Goal: Feedback & Contribution: Contribute content

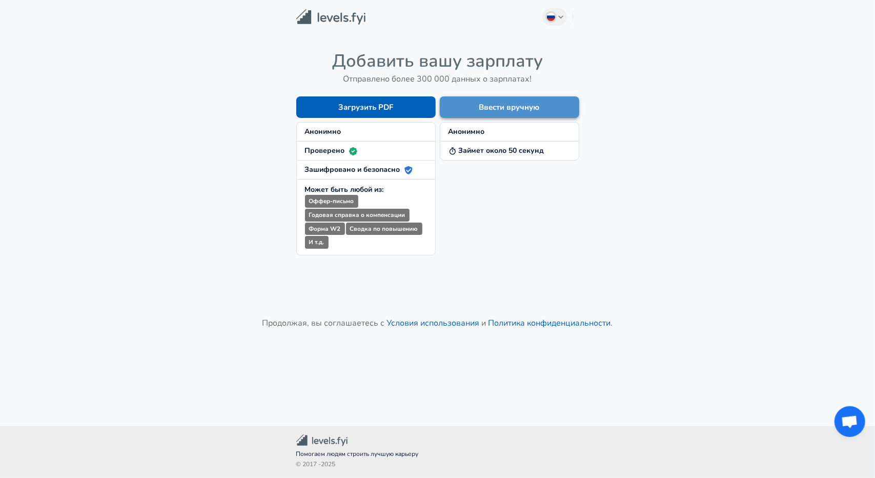
drag, startPoint x: 0, startPoint y: 0, endPoint x: 536, endPoint y: 106, distance: 546.2
click at [536, 106] on button "Ввести вручную" at bounding box center [509, 107] width 139 height 22
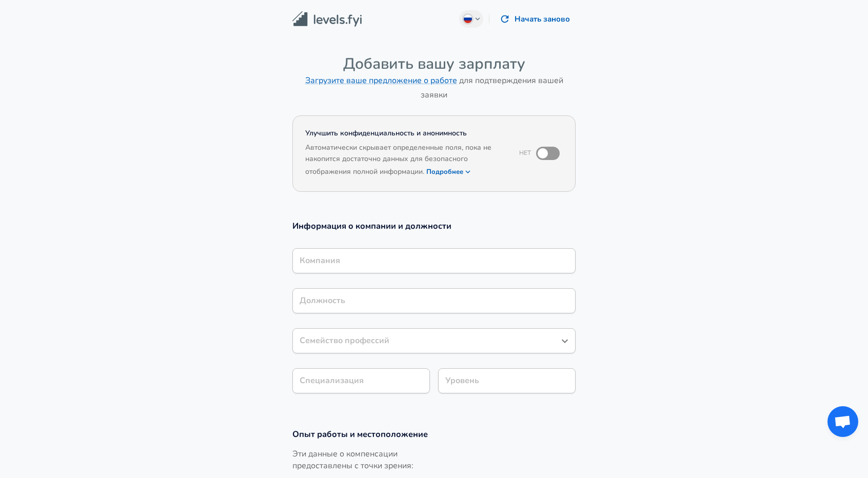
click at [466, 170] on icon "button" at bounding box center [467, 171] width 9 height 9
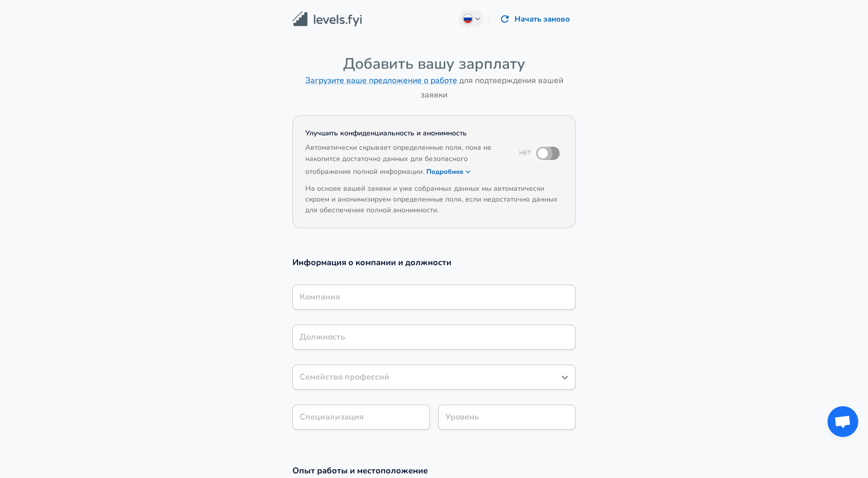
click at [550, 153] on input "checkbox" at bounding box center [542, 153] width 58 height 19
checkbox input "true"
click at [611, 185] on section "Улучшить конфиденциальность и анонимность Да Автоматически скрывает определенны…" at bounding box center [434, 178] width 868 height 132
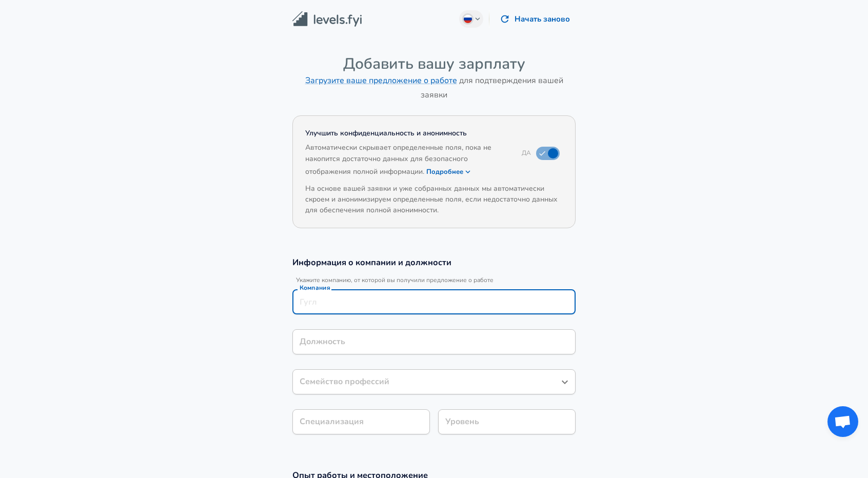
scroll to position [10, 0]
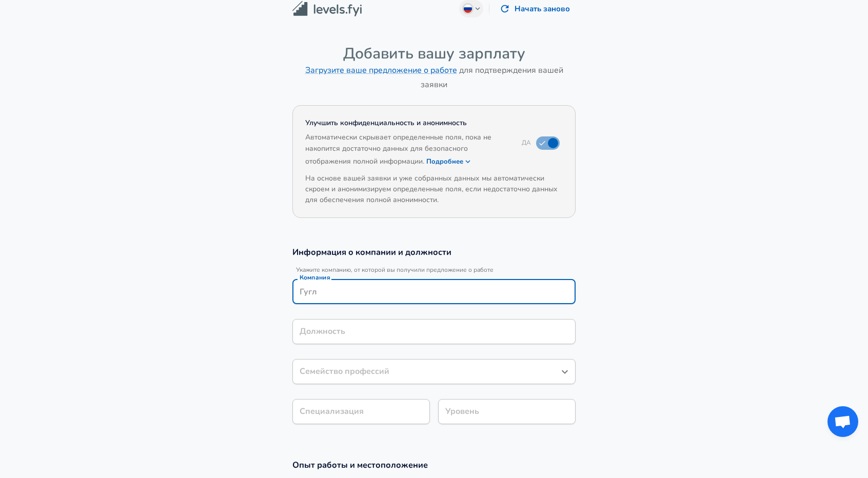
click at [389, 302] on div "Компания" at bounding box center [433, 291] width 283 height 25
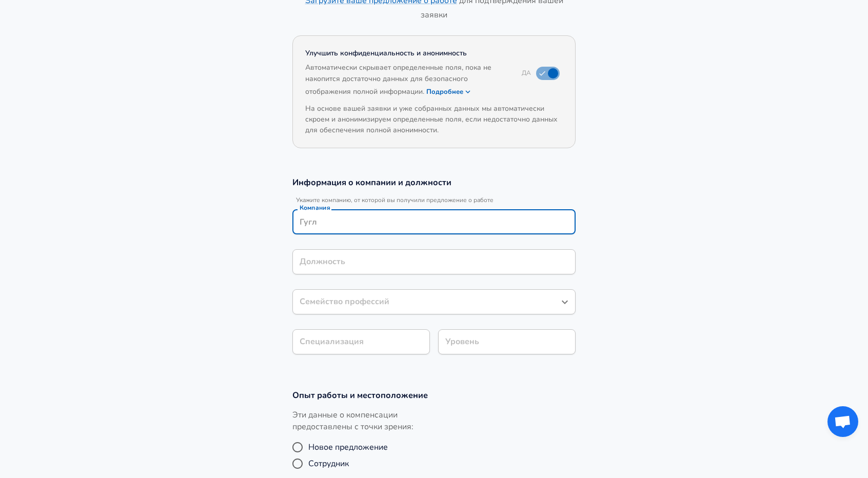
scroll to position [0, 0]
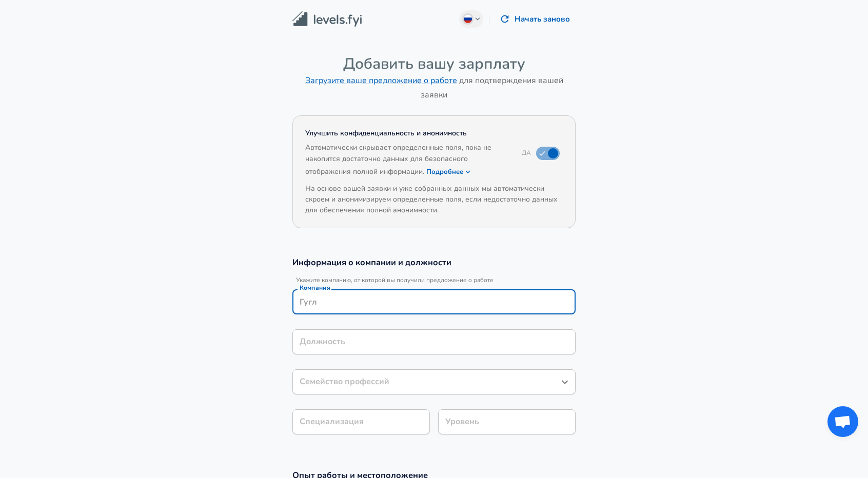
type input "Ы"
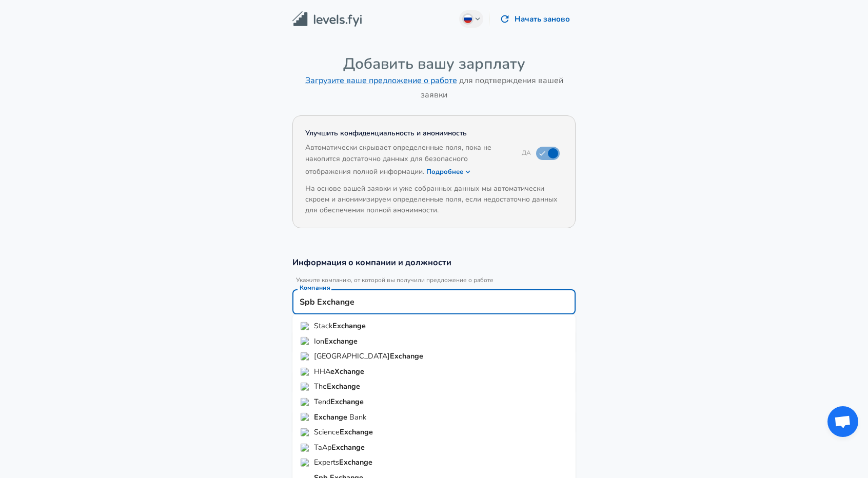
type input "Spb"
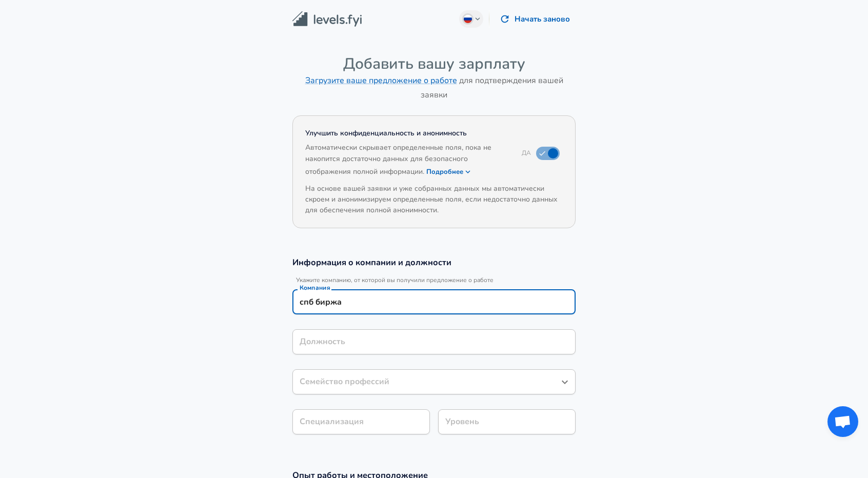
drag, startPoint x: 302, startPoint y: 302, endPoint x: 290, endPoint y: 298, distance: 12.2
click at [290, 298] on div "Информация о компании и должности Укажите компанию, от которой вы получили пред…" at bounding box center [434, 348] width 308 height 185
click at [324, 299] on input "Спб биржа" at bounding box center [434, 302] width 274 height 16
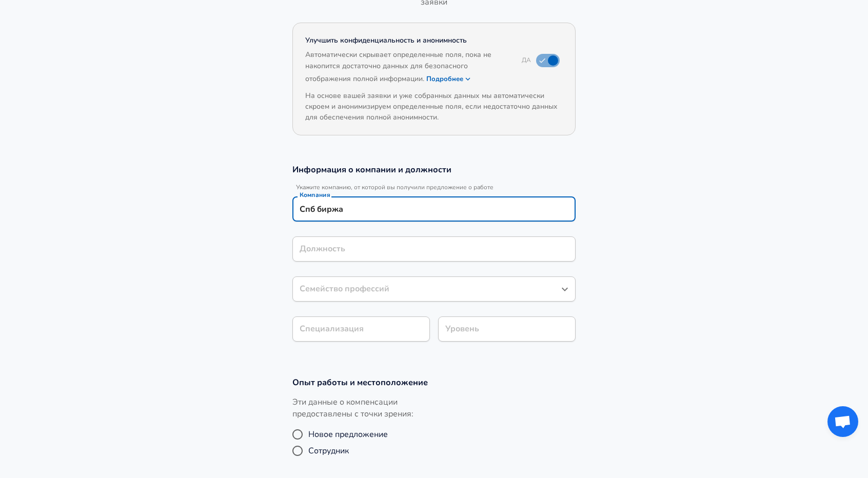
scroll to position [103, 0]
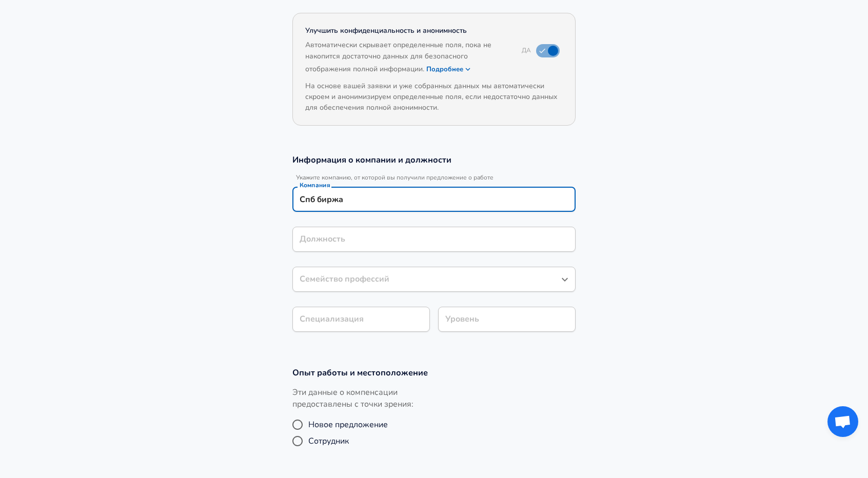
drag, startPoint x: 313, startPoint y: 197, endPoint x: 303, endPoint y: 196, distance: 10.3
click at [303, 196] on input "Спб биржа" at bounding box center [434, 199] width 274 height 16
type input "СПБ биржа"
click at [225, 199] on section "Информация о компании и должности Укажите компанию, от которой вы получили пред…" at bounding box center [434, 248] width 868 height 213
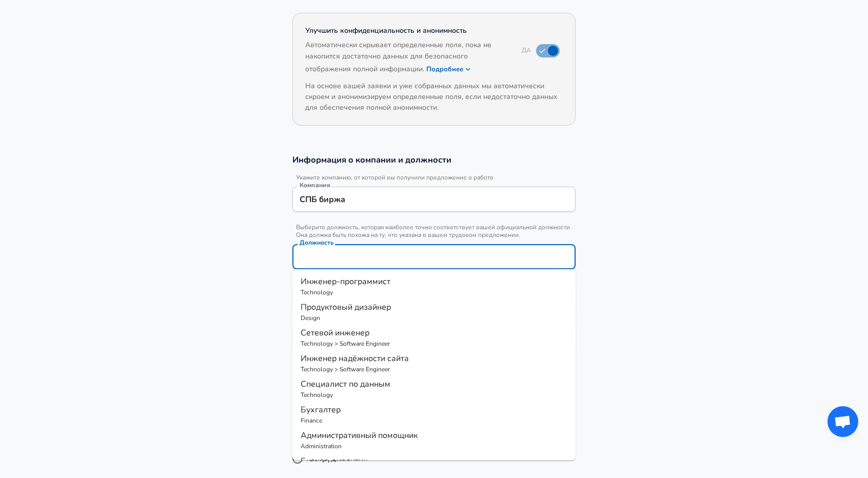
scroll to position [123, 0]
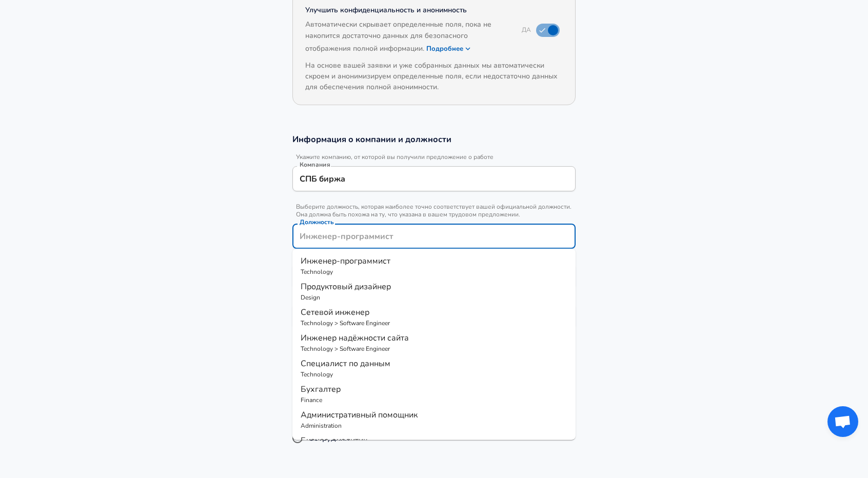
click at [357, 240] on input "Должность" at bounding box center [434, 236] width 274 height 16
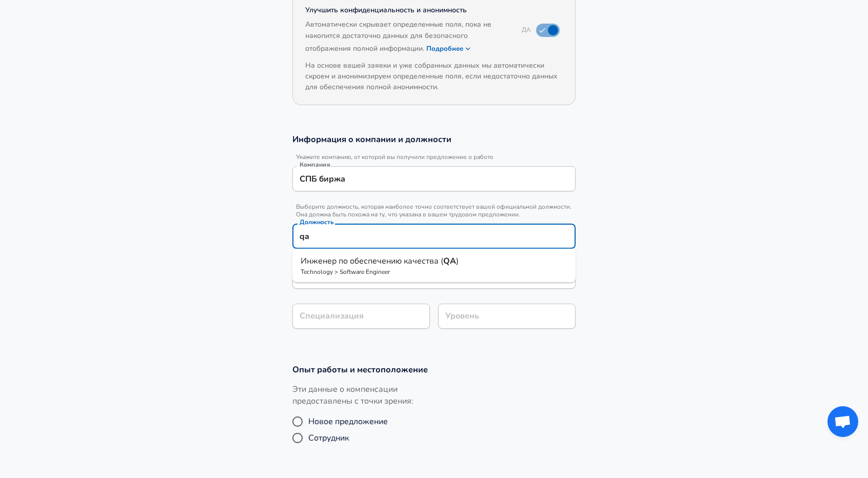
click at [404, 264] on span "Инженер по обеспечению качества (" at bounding box center [371, 260] width 143 height 11
type input "Инженер по обеспечению качества (QA)"
type input "Testing (SDET)"
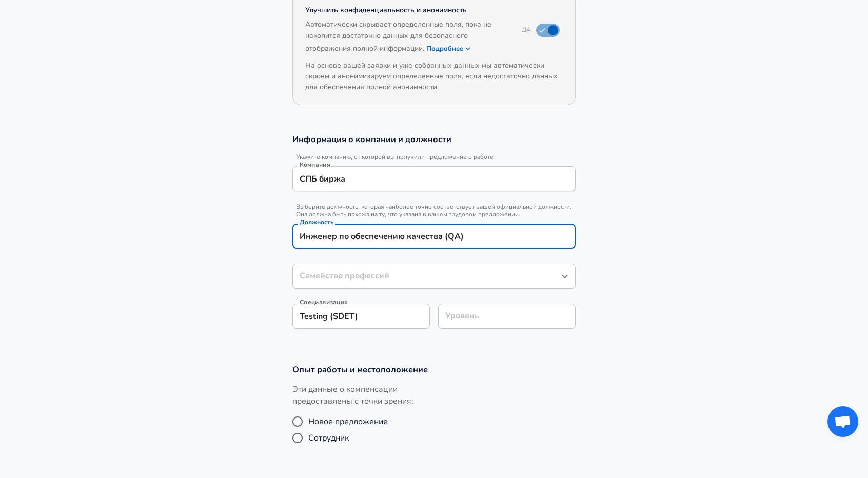
type input "Инженер-программист"
type input "Инженер по обеспечению качества (QA)"
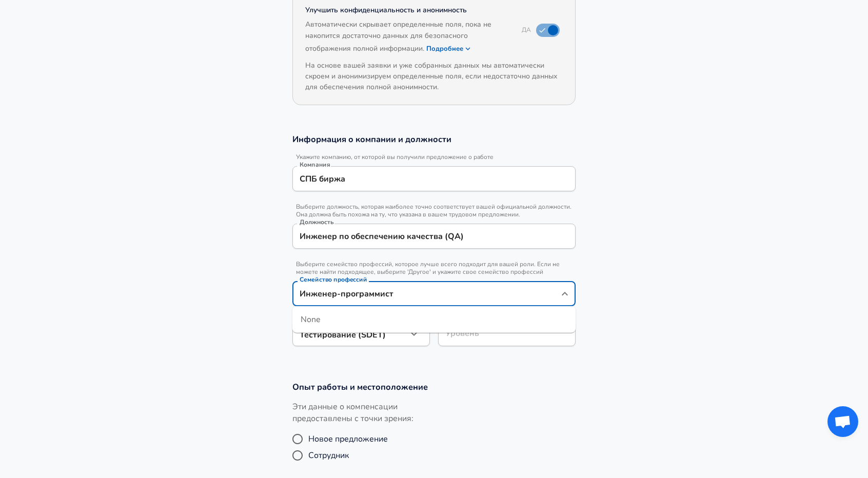
scroll to position [144, 0]
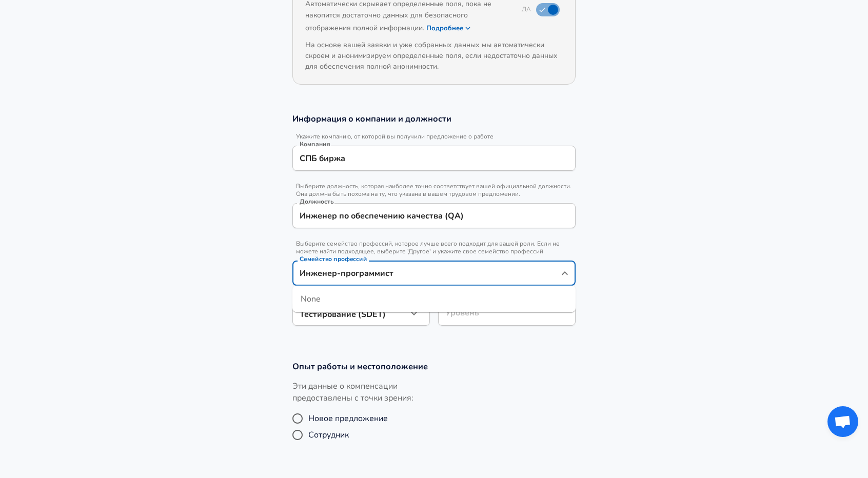
click at [448, 276] on input "Инженер-программист" at bounding box center [426, 273] width 258 height 16
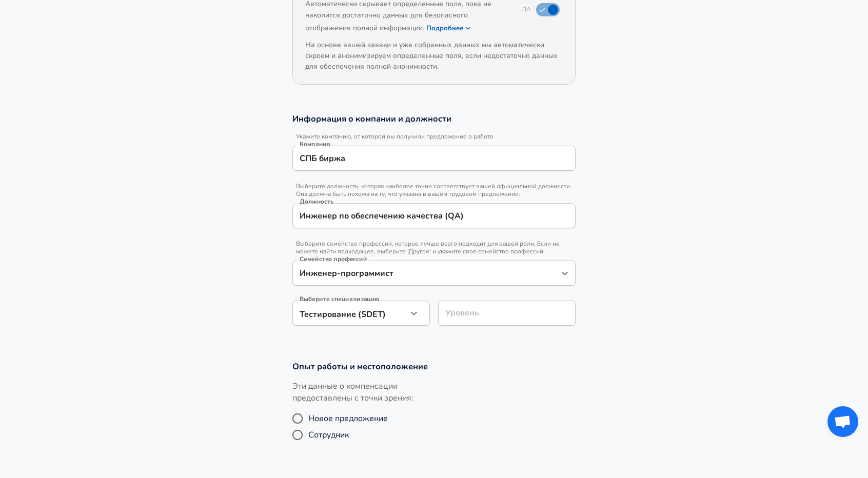
click at [670, 256] on section "Информация о компании и должности Укажите компанию, от которой вы получили пред…" at bounding box center [434, 225] width 868 height 248
click at [557, 275] on button "Open" at bounding box center [564, 273] width 14 height 14
click at [673, 257] on section "Информация о компании и должности Укажите компанию, от которой вы получили пред…" at bounding box center [434, 225] width 868 height 248
click at [421, 314] on button "button" at bounding box center [413, 313] width 17 height 17
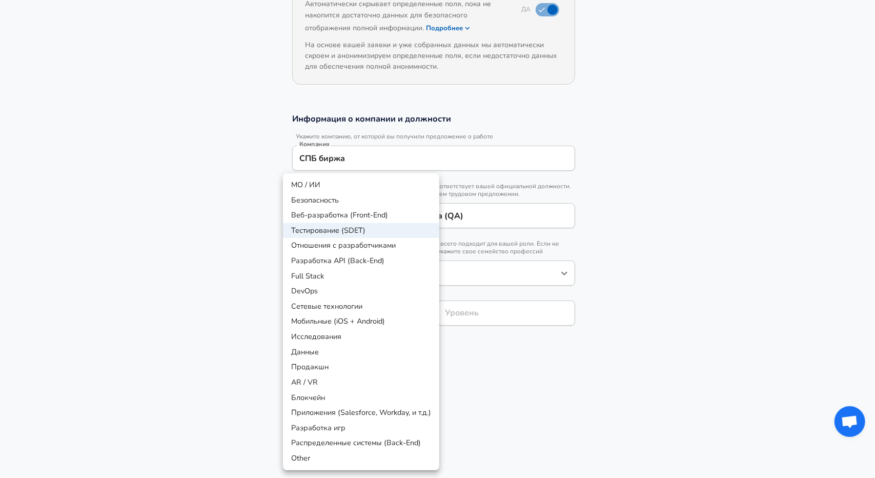
click at [704, 298] on div at bounding box center [437, 239] width 875 height 478
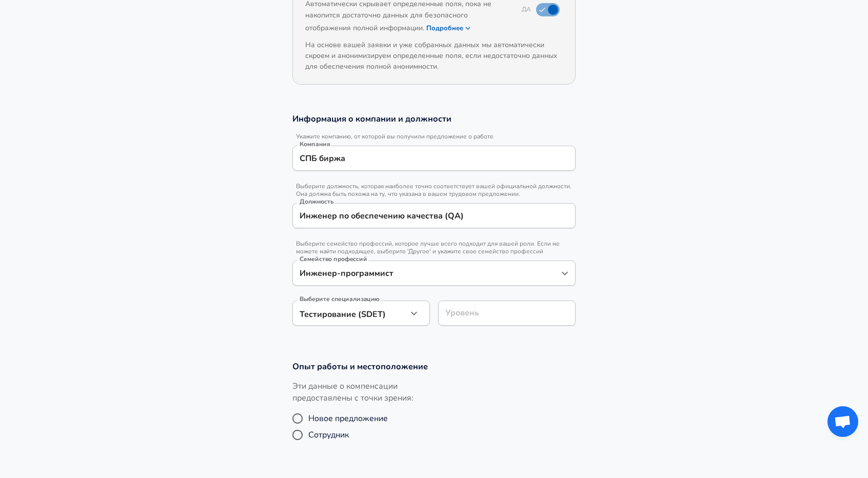
click at [514, 316] on div "Уровень" at bounding box center [506, 312] width 137 height 25
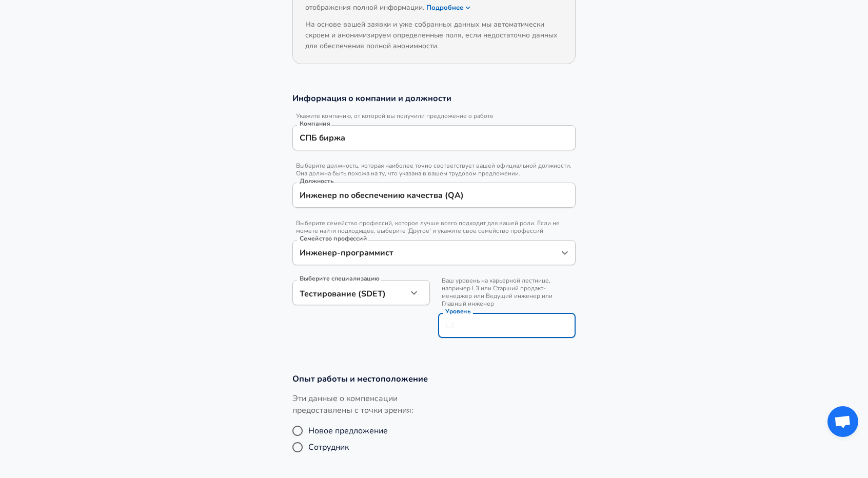
click at [492, 325] on input "Уровень" at bounding box center [507, 325] width 128 height 16
type input "Senior"
click at [650, 289] on section "Информация о компании и должности Укажите компанию, от которой вы получили пред…" at bounding box center [434, 221] width 868 height 280
click at [335, 331] on div "Выберите специализацию Тестирование (SDET) Testing (SDET) Выберите специализацию" at bounding box center [357, 308] width 146 height 73
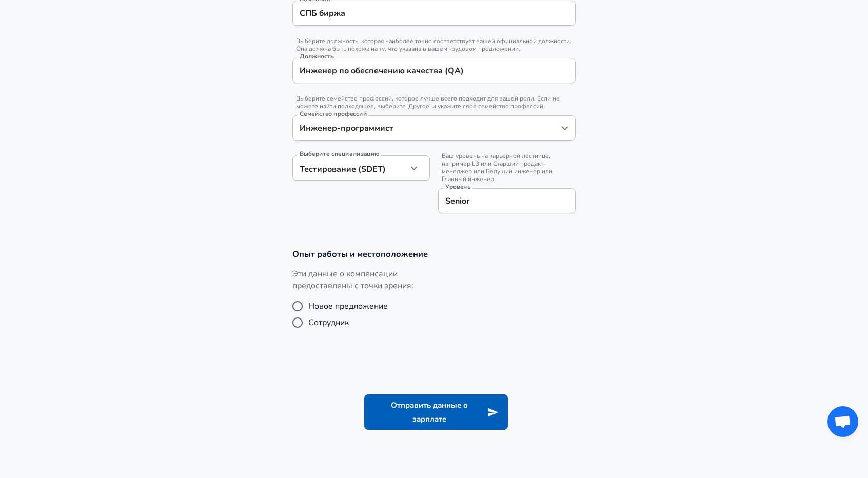
scroll to position [318, 0]
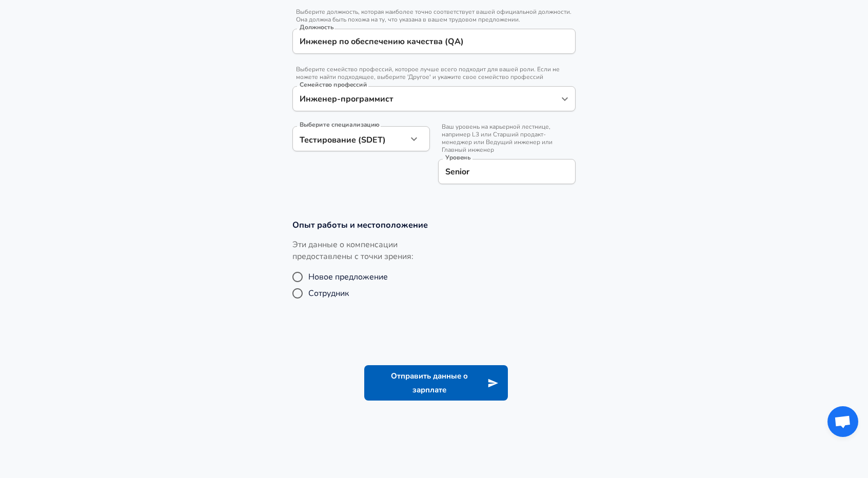
click at [320, 295] on span "Сотрудник" at bounding box center [328, 293] width 41 height 12
click at [308, 295] on input "Сотрудник" at bounding box center [298, 293] width 22 height 16
radio input "true"
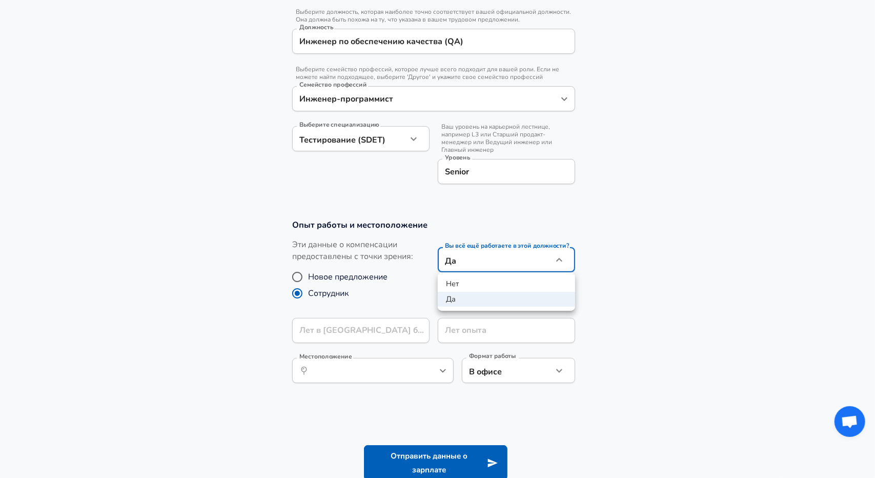
click at [482, 288] on li "Нет" at bounding box center [506, 283] width 137 height 15
type input "no"
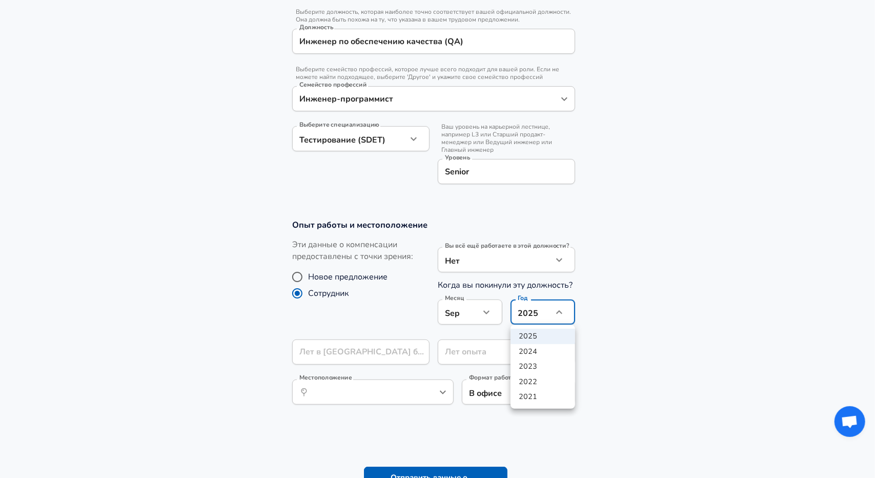
drag, startPoint x: 539, startPoint y: 349, endPoint x: 530, endPoint y: 341, distance: 11.6
click at [539, 349] on li "2024" at bounding box center [543, 351] width 65 height 15
type input "2024"
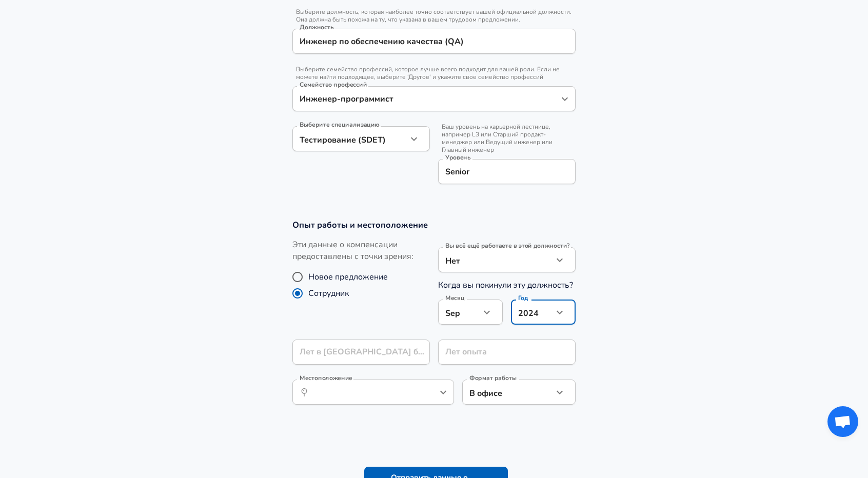
click at [488, 311] on icon "button" at bounding box center [487, 313] width 6 height 4
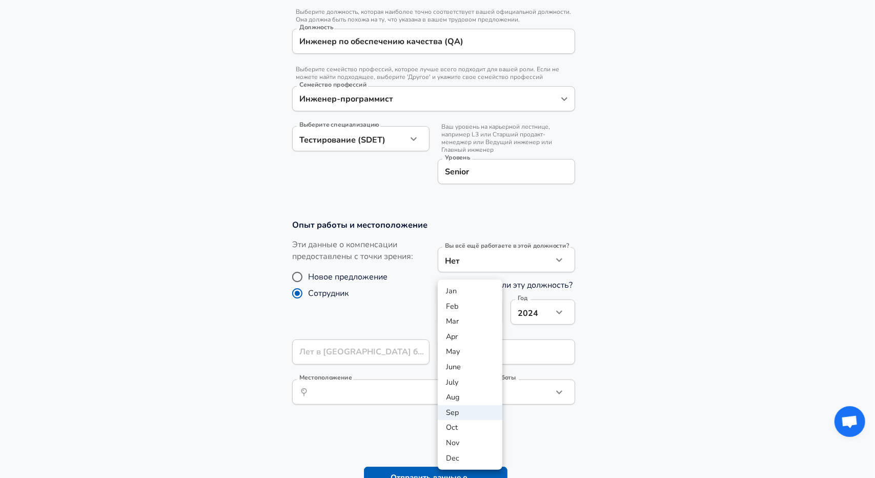
click at [665, 312] on div at bounding box center [437, 239] width 875 height 478
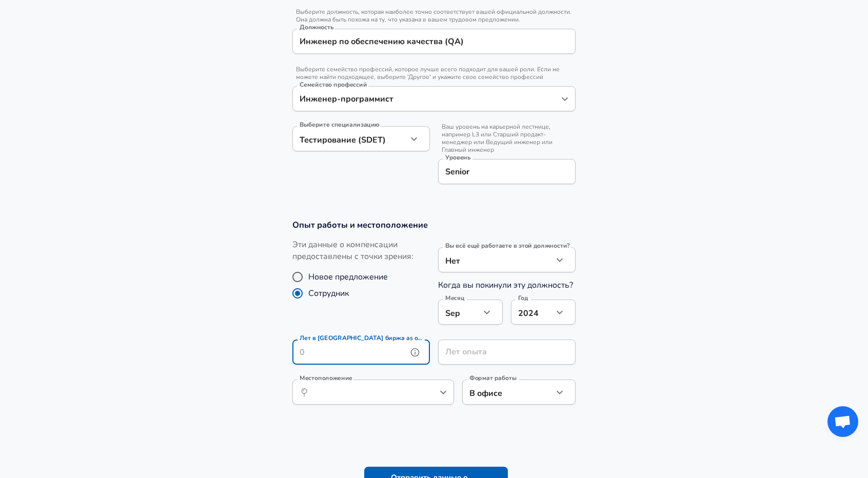
click at [347, 358] on input "Лет в [GEOGRAPHIC_DATA] биржа as of [DATE]" at bounding box center [349, 351] width 115 height 25
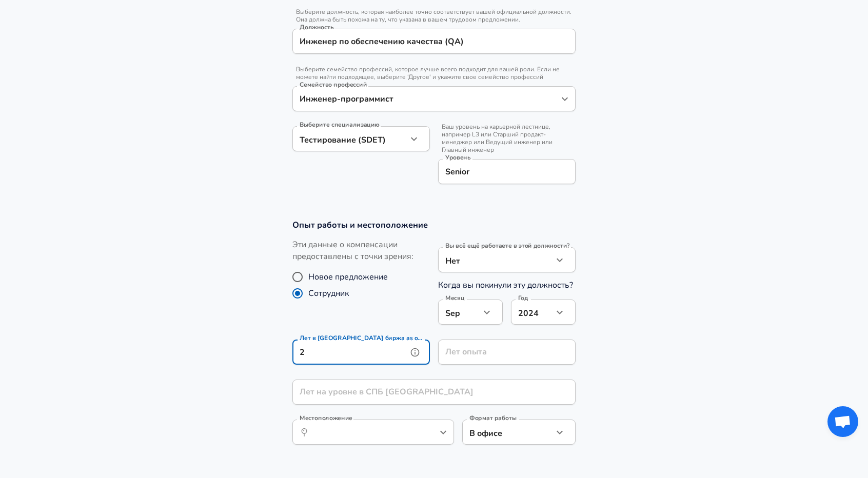
type input "2"
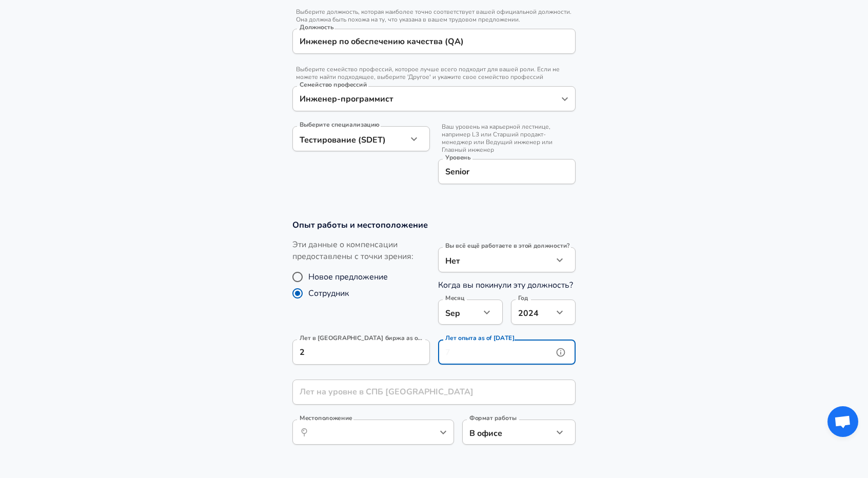
click at [479, 357] on input "Лет опыта as of [DATE]" at bounding box center [495, 351] width 115 height 25
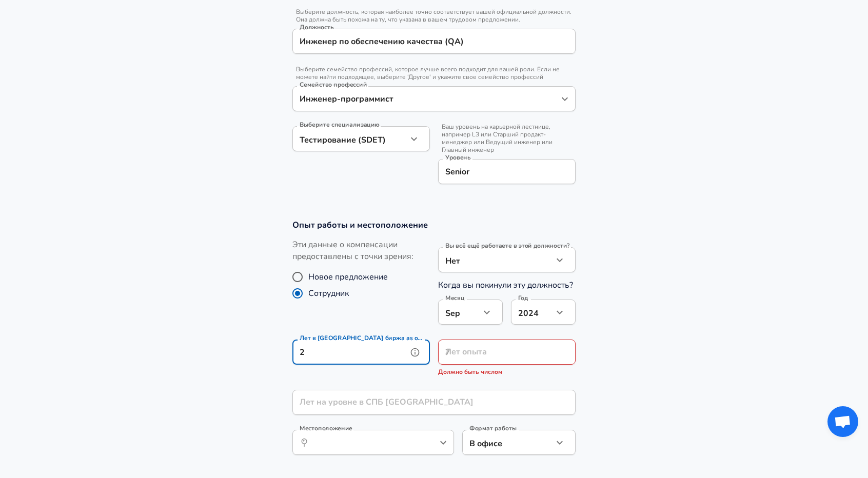
click at [383, 350] on input "2" at bounding box center [349, 351] width 115 height 25
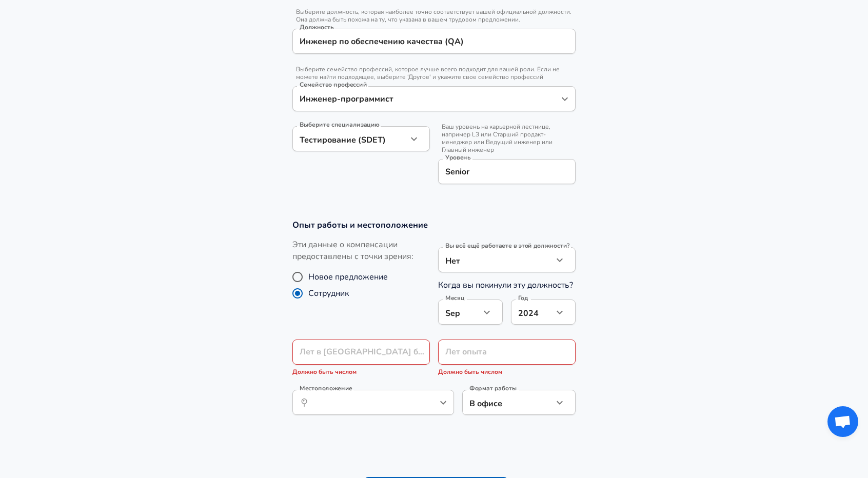
click at [251, 320] on section "Опыт работы и местоположение Эти данные о компенсации предоставлены с точки зре…" at bounding box center [434, 322] width 868 height 231
click at [370, 355] on input "Лет в [GEOGRAPHIC_DATA] биржа as of [DATE]" at bounding box center [349, 351] width 115 height 25
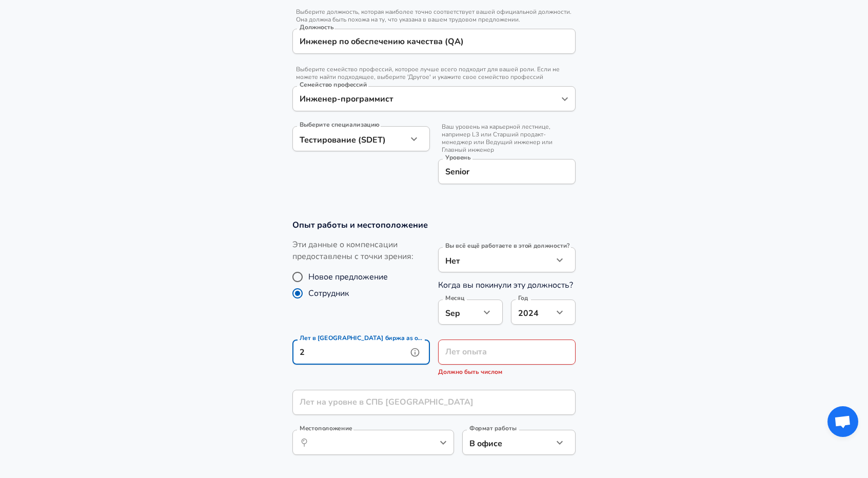
type input "2"
click at [477, 352] on input "Лет опыта" at bounding box center [495, 351] width 115 height 25
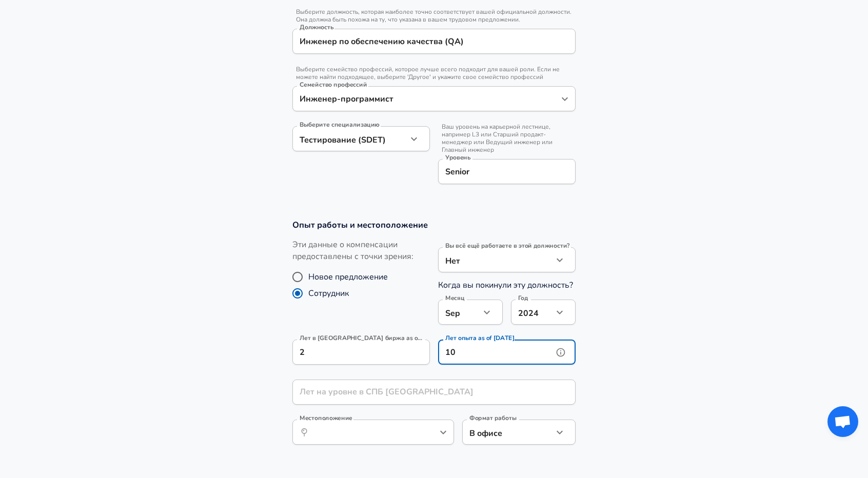
type input "10"
click at [640, 330] on section "Опыт работы и местоположение Эти данные о компенсации предоставлены с точки зре…" at bounding box center [434, 337] width 868 height 260
click at [664, 347] on section "Опыт работы и местоположение Эти данные о компенсации предоставлены с точки зре…" at bounding box center [434, 337] width 868 height 260
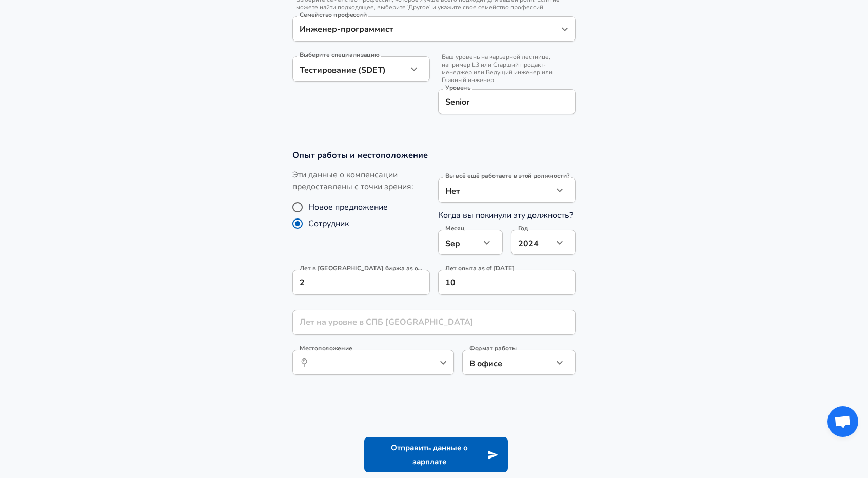
scroll to position [420, 0]
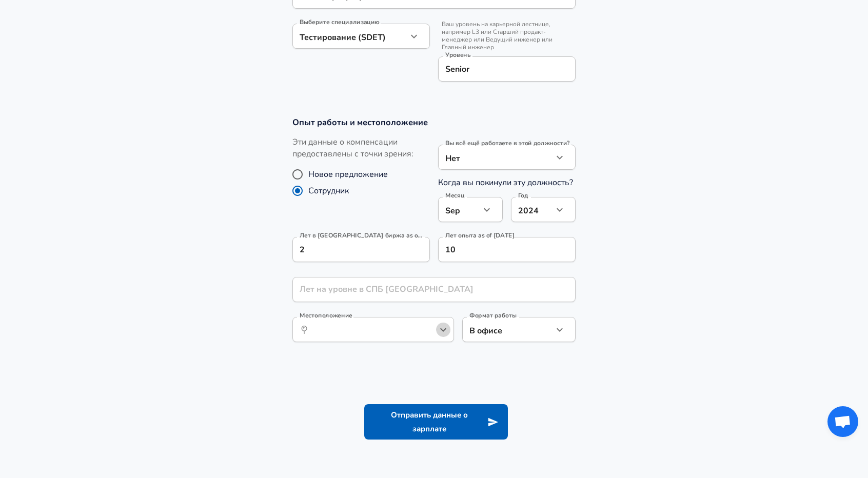
click at [442, 327] on icon "Open" at bounding box center [443, 330] width 12 height 12
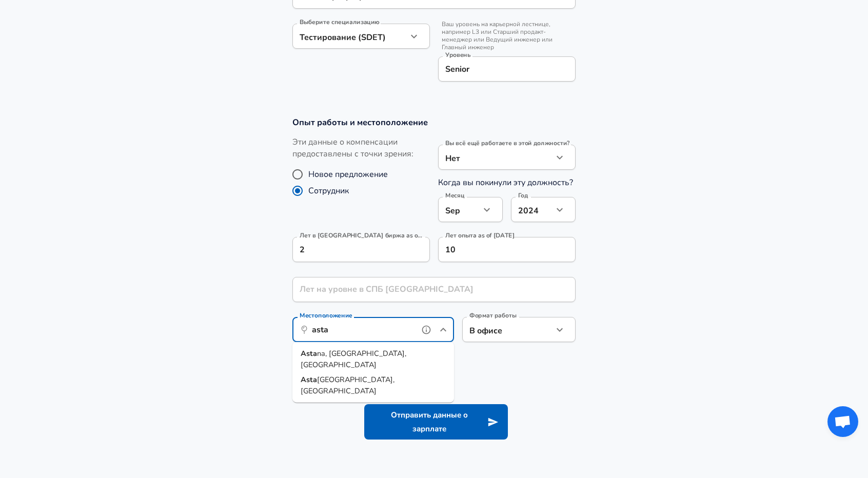
click at [358, 352] on span "na, [GEOGRAPHIC_DATA], [GEOGRAPHIC_DATA]" at bounding box center [353, 359] width 106 height 22
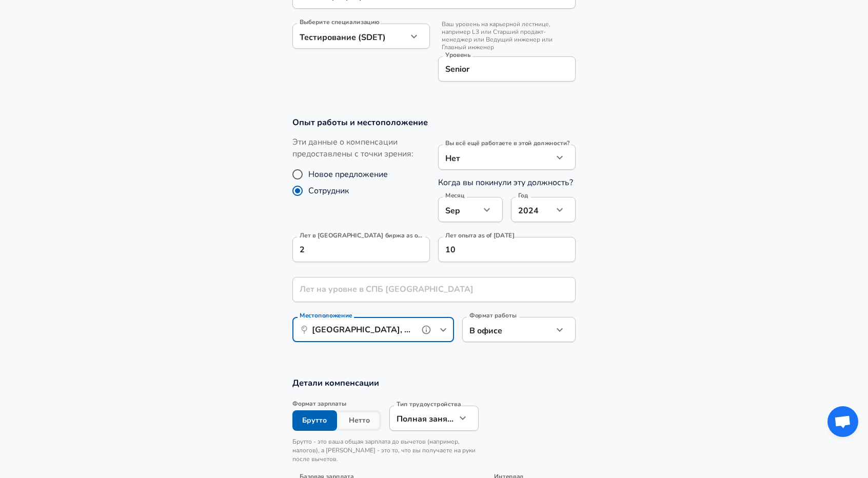
type input "[GEOGRAPHIC_DATA], [GEOGRAPHIC_DATA], [GEOGRAPHIC_DATA]"
click at [573, 331] on div "В офисе office Формат работы" at bounding box center [518, 329] width 113 height 25
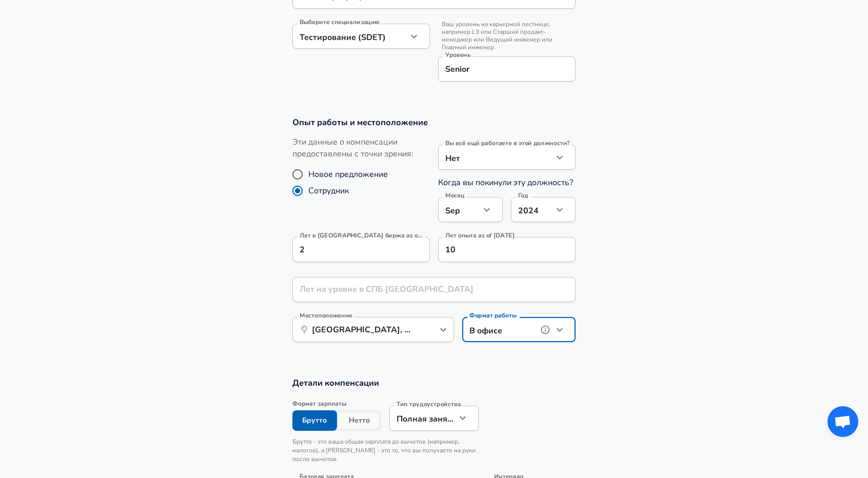
click at [566, 330] on button "button" at bounding box center [559, 329] width 17 height 17
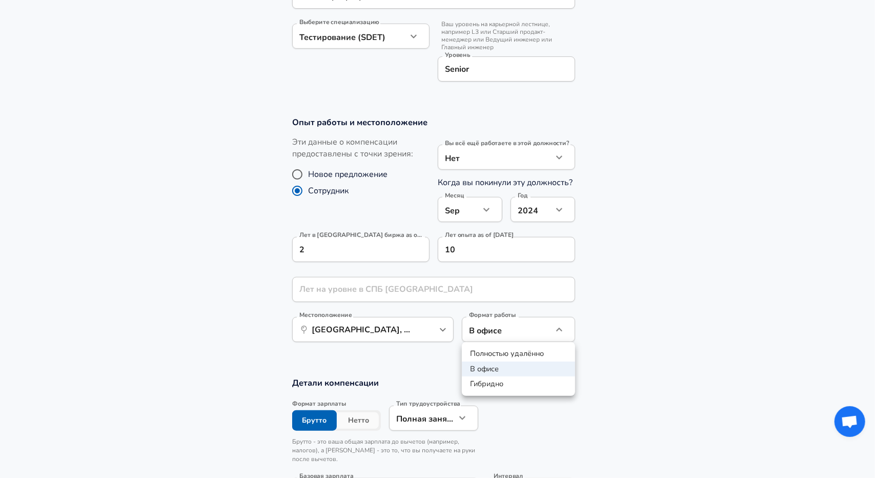
click at [511, 379] on li "Гибридно" at bounding box center [518, 383] width 113 height 15
type input "hybrid"
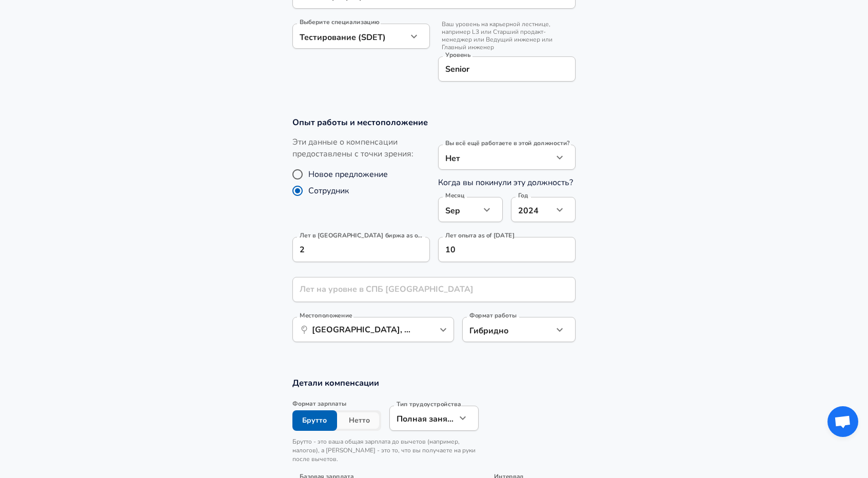
click at [628, 346] on section "Опыт работы и местоположение Эти данные о компенсации предоставлены с точки зре…" at bounding box center [434, 235] width 868 height 260
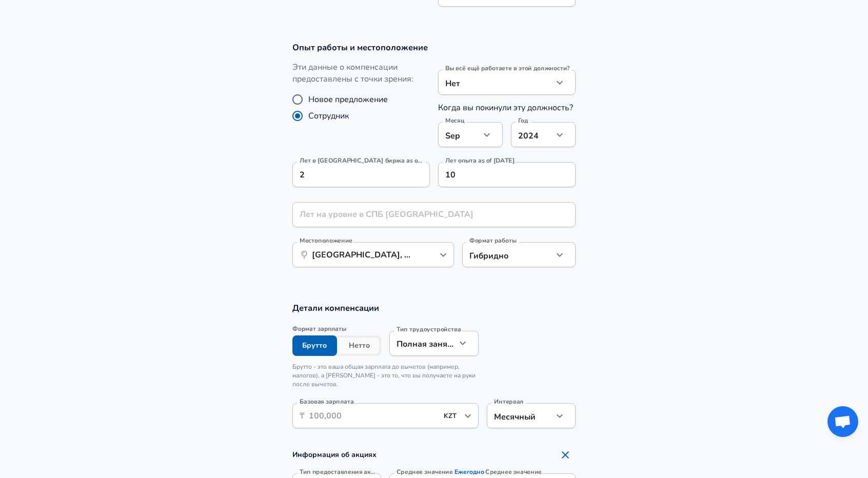
scroll to position [523, 0]
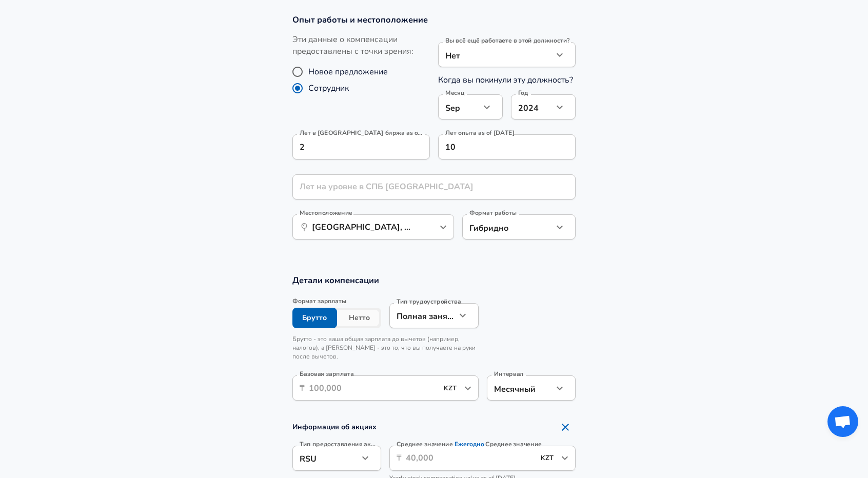
click at [364, 317] on button "Нетто" at bounding box center [359, 318] width 45 height 21
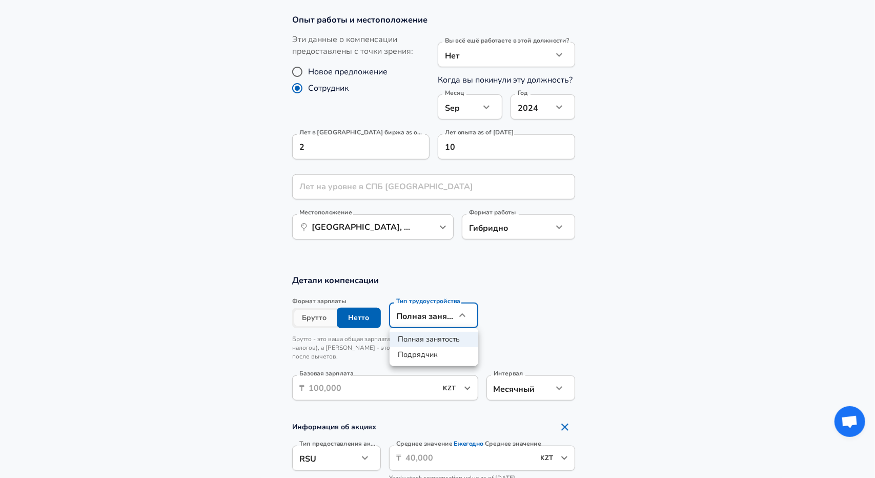
click at [517, 314] on div at bounding box center [437, 239] width 875 height 478
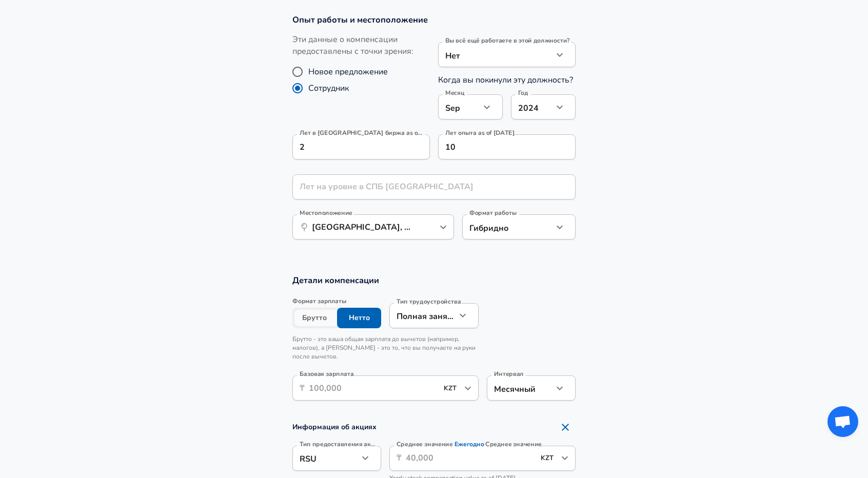
click at [392, 386] on input "Базовая зарплата" at bounding box center [373, 387] width 129 height 25
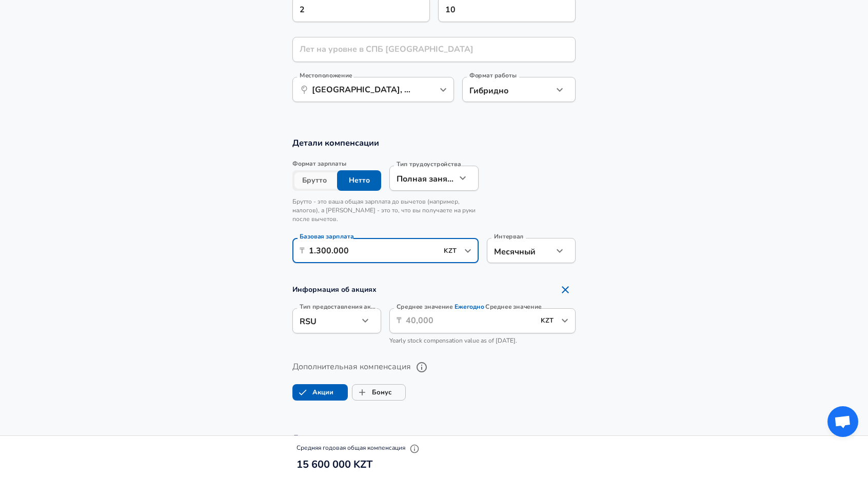
scroll to position [677, 0]
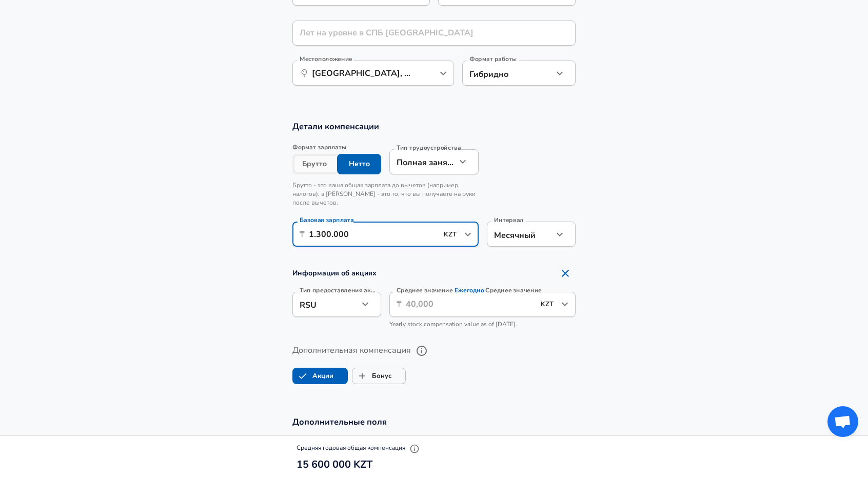
type input "1.300.000"
click at [359, 305] on icon "button" at bounding box center [365, 304] width 12 height 12
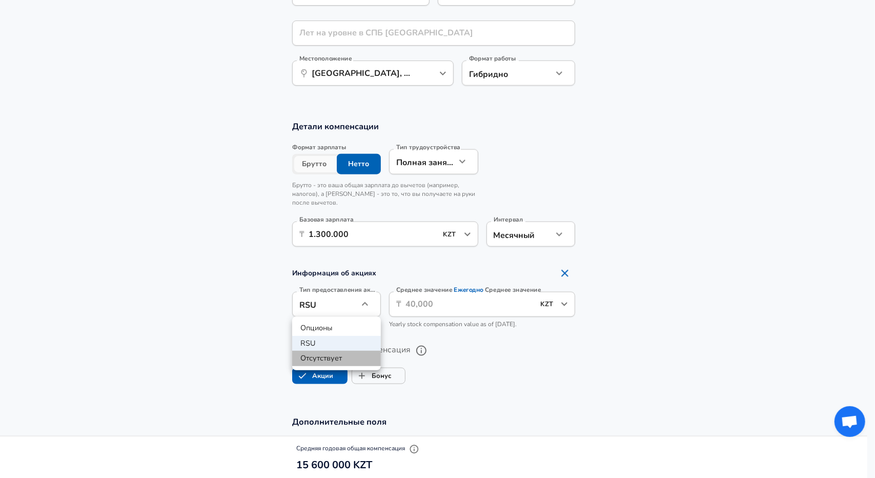
click at [338, 355] on li "Отсутствует" at bounding box center [336, 358] width 89 height 15
type input "none"
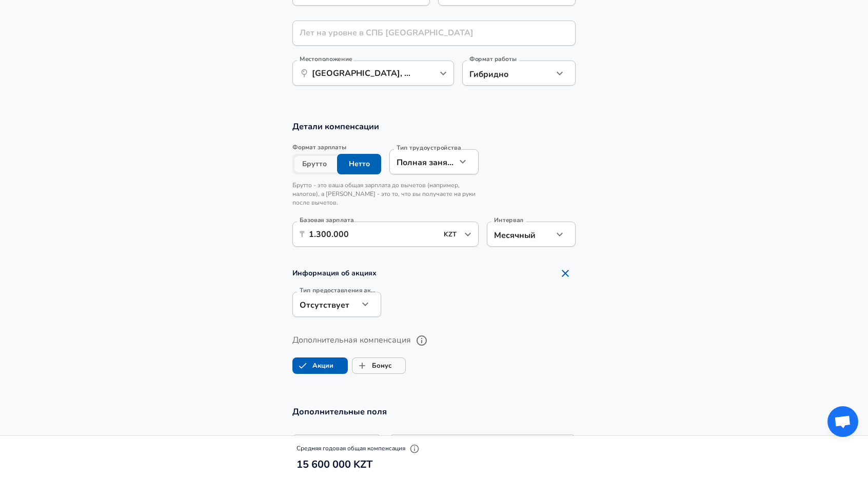
click at [476, 295] on div at bounding box center [478, 304] width 194 height 40
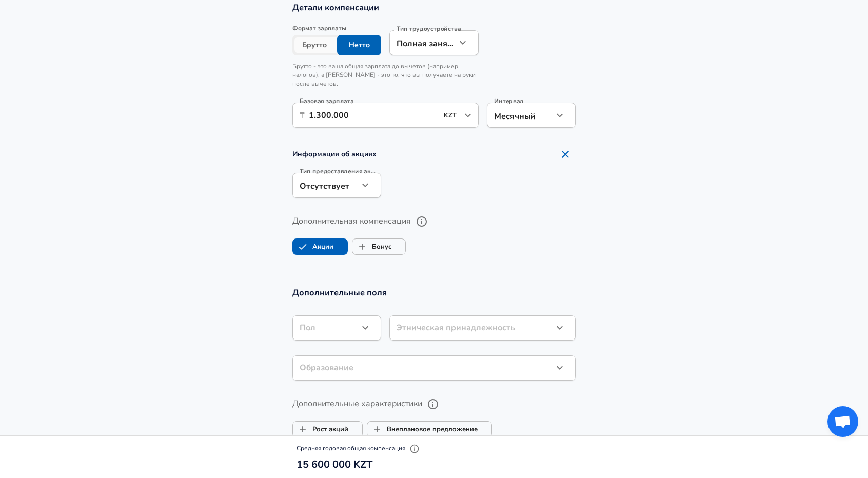
scroll to position [882, 0]
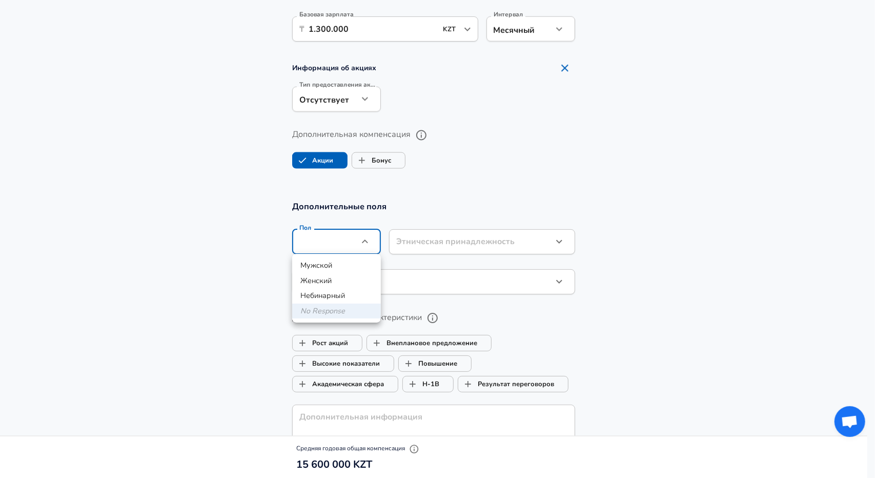
click at [347, 264] on li "Мужской" at bounding box center [336, 265] width 89 height 15
type input "[DEMOGRAPHIC_DATA]"
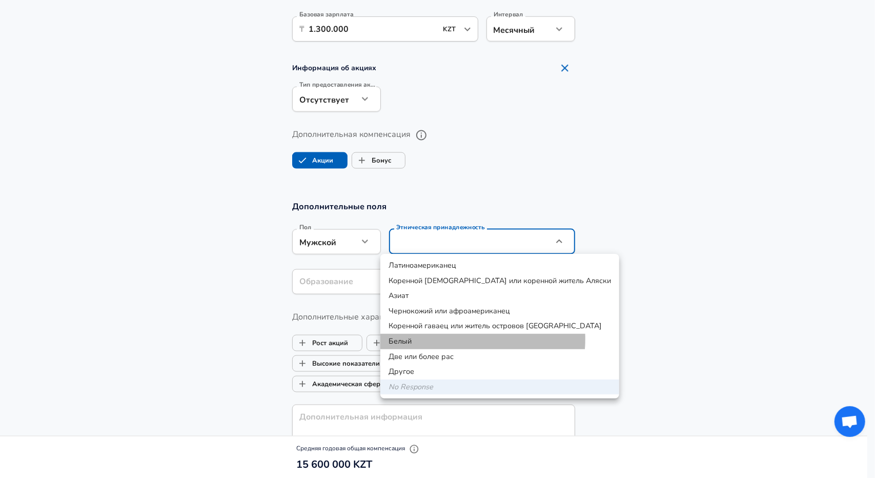
click at [446, 339] on li "Белый" at bounding box center [499, 341] width 239 height 15
type input "White"
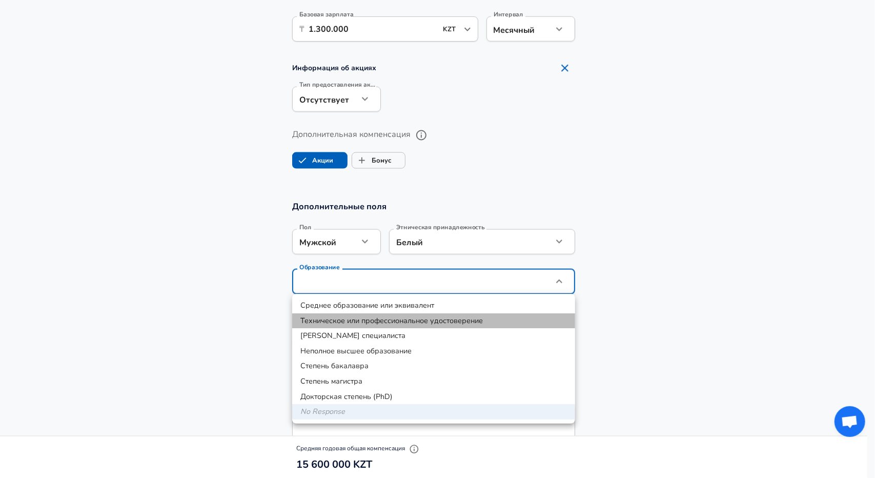
click at [486, 321] on li "Техническое или профессиональное удостоверение" at bounding box center [433, 320] width 283 height 15
type input "Technical or occupational certificate"
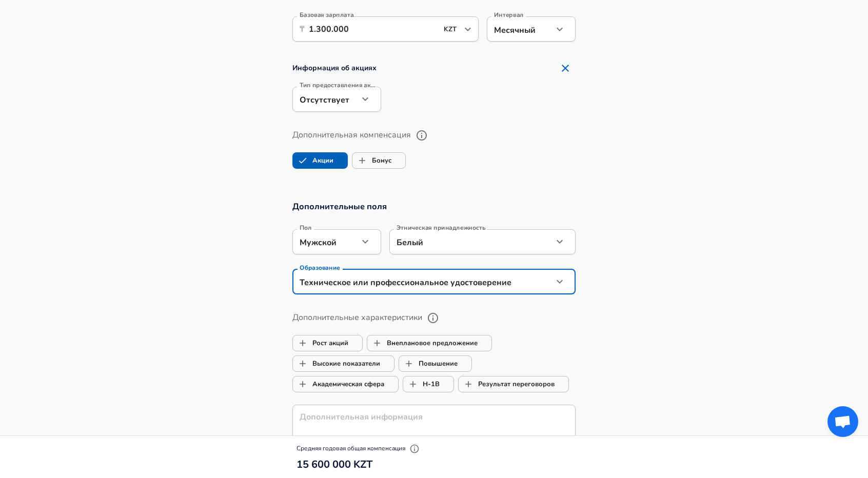
click at [201, 277] on section "Дополнительные поля Пол Мужской [DEMOGRAPHIC_DATA] Пол Этническая принадлежност…" at bounding box center [434, 373] width 868 height 368
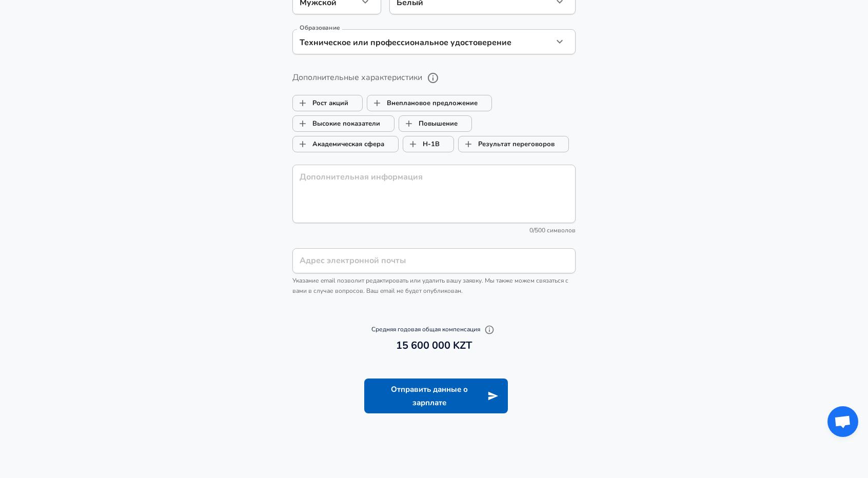
scroll to position [1138, 0]
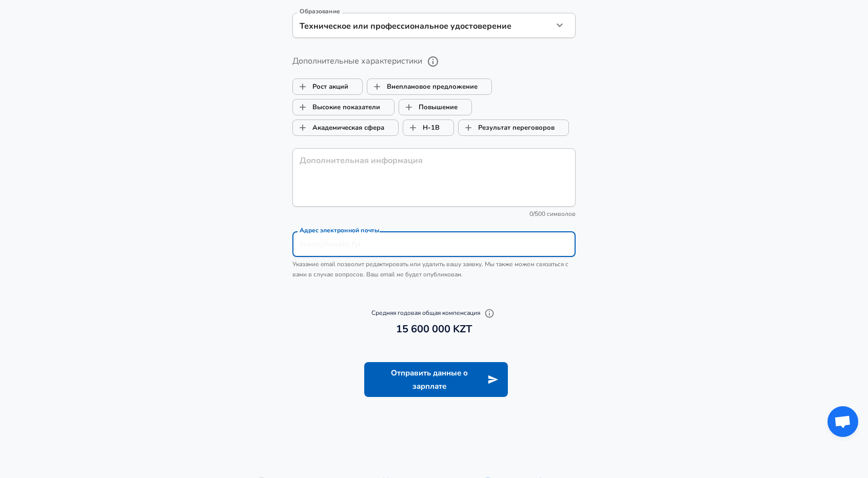
click at [407, 244] on input "Адрес электронной почты" at bounding box center [433, 244] width 283 height 25
type input "[EMAIL_ADDRESS][DOMAIN_NAME]"
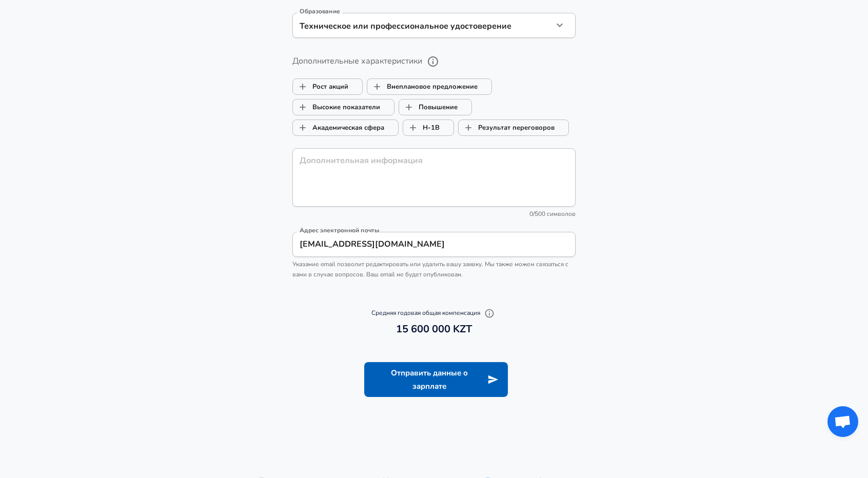
drag, startPoint x: 627, startPoint y: 263, endPoint x: 620, endPoint y: 266, distance: 7.8
click at [628, 263] on section "Дополнительные поля Пол Мужской [DEMOGRAPHIC_DATA] Пол Этническая принадлежност…" at bounding box center [434, 117] width 868 height 368
click at [476, 378] on button "Отправить данные о зарплате" at bounding box center [436, 379] width 144 height 35
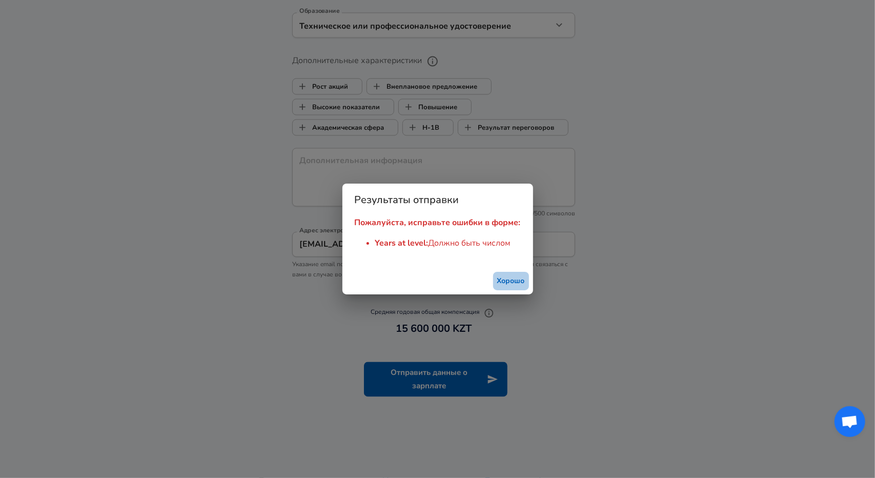
click at [506, 281] on button "Хорошо" at bounding box center [511, 281] width 36 height 19
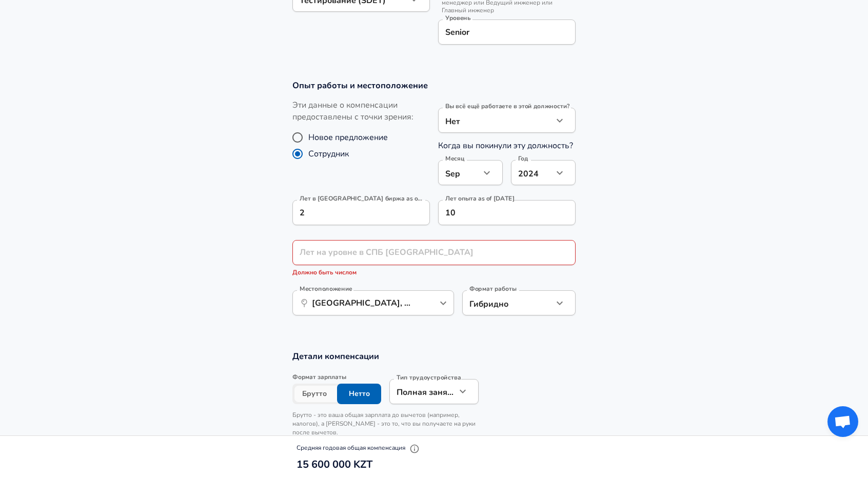
scroll to position [431, 0]
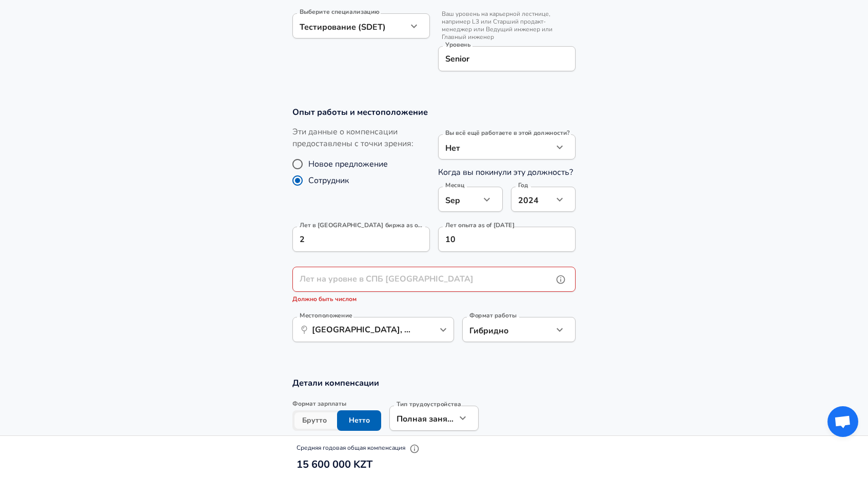
click at [381, 288] on input "Лет на уровне в СПБ [GEOGRAPHIC_DATA]" at bounding box center [422, 279] width 260 height 25
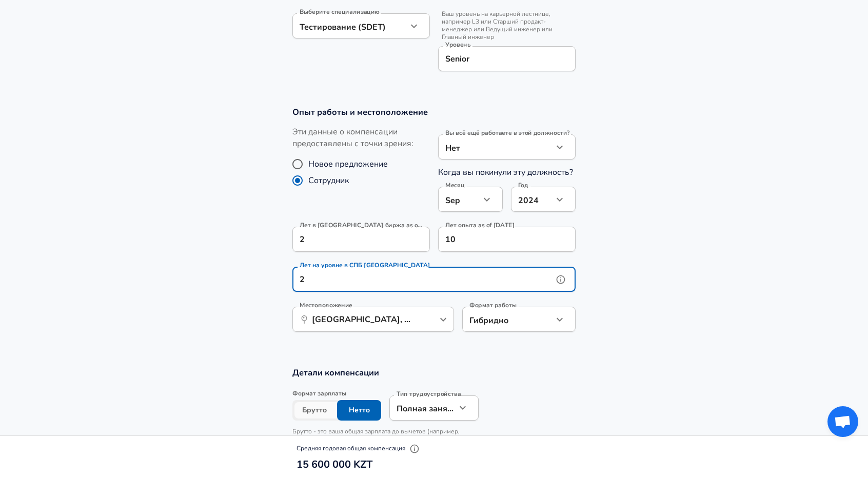
type input "2"
click at [664, 273] on section "Опыт работы и местоположение Эти данные о компенсации предоставлены с точки зре…" at bounding box center [434, 224] width 868 height 260
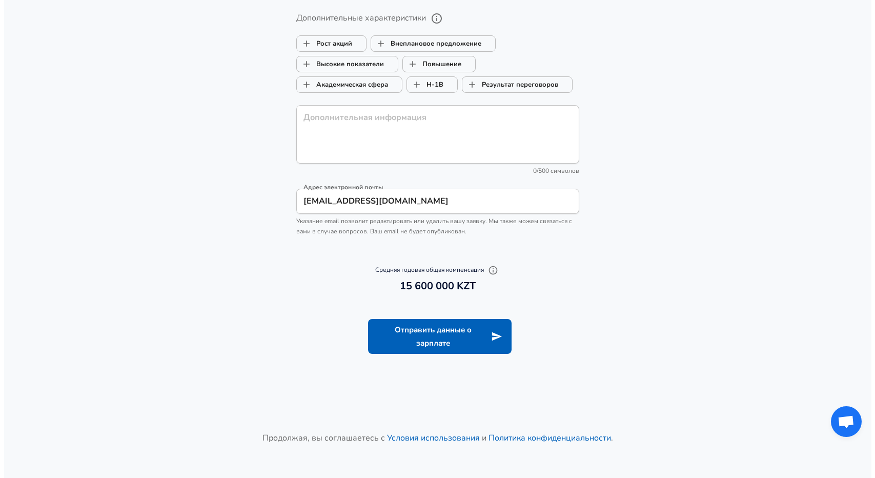
scroll to position [1191, 0]
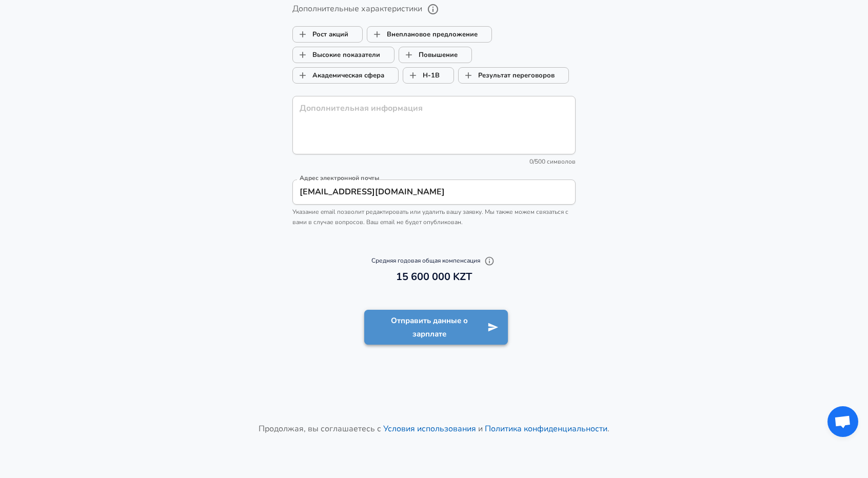
click at [438, 329] on button "Отправить данные о зарплате" at bounding box center [436, 327] width 144 height 35
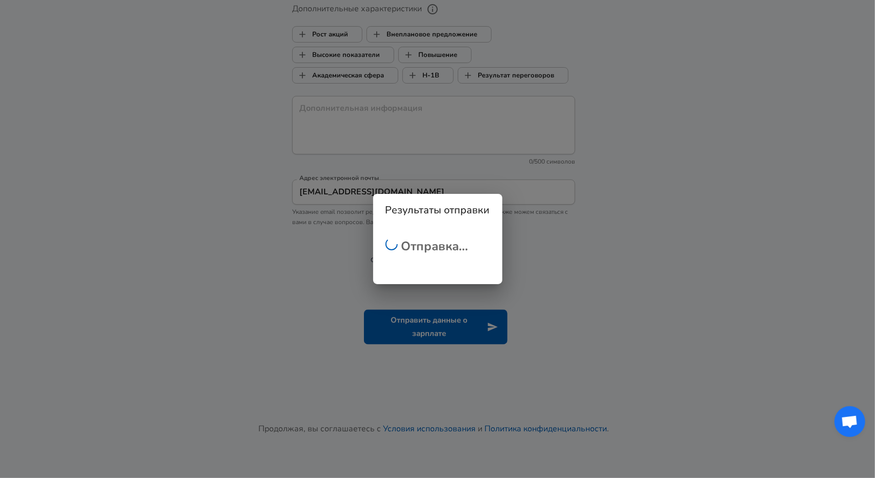
checkbox input "false"
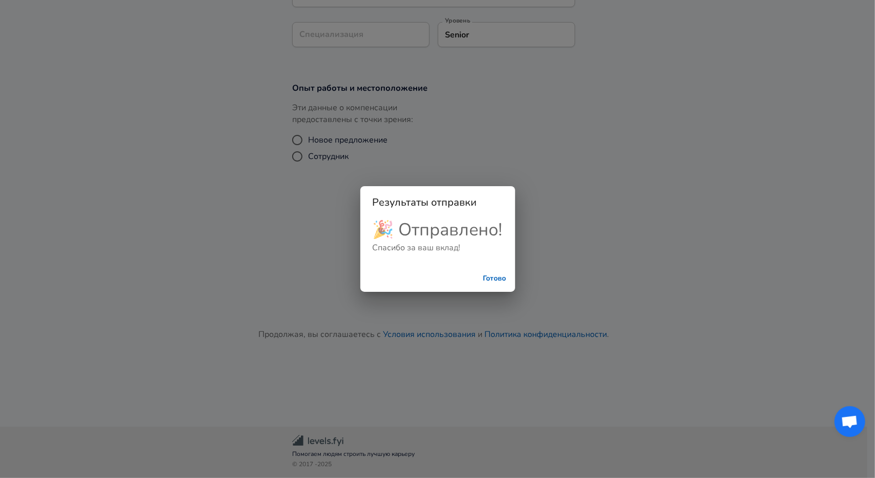
scroll to position [302, 0]
